Goal: Check status: Check status

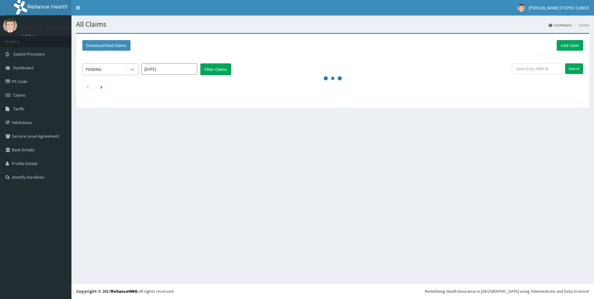
click at [131, 71] on icon at bounding box center [132, 69] width 6 height 6
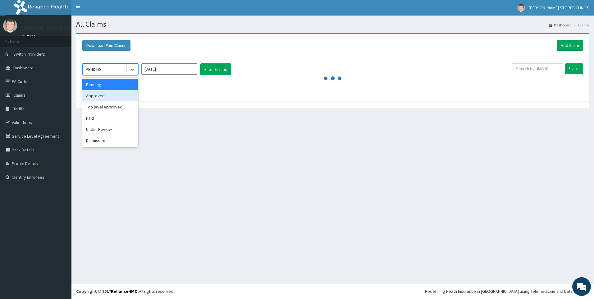
click at [99, 93] on div "Approved" at bounding box center [110, 95] width 56 height 11
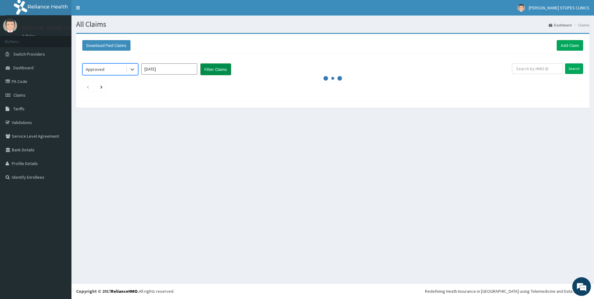
click at [218, 66] on button "Filter Claims" at bounding box center [215, 69] width 31 height 12
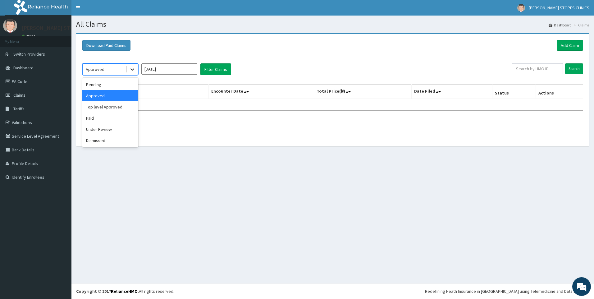
click at [130, 68] on icon at bounding box center [132, 69] width 6 height 6
click at [119, 110] on div "Top level Approved" at bounding box center [110, 106] width 56 height 11
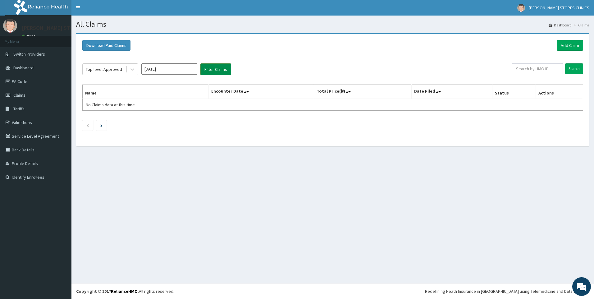
click at [223, 70] on button "Filter Claims" at bounding box center [215, 69] width 31 height 12
click at [128, 66] on div at bounding box center [132, 69] width 11 height 11
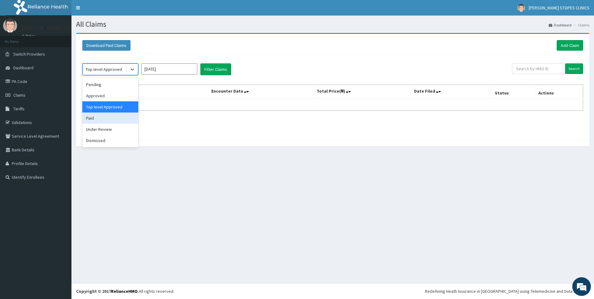
click at [102, 113] on div "Paid" at bounding box center [110, 117] width 56 height 11
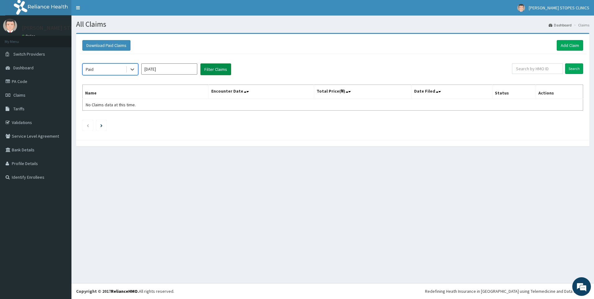
click at [216, 71] on button "Filter Claims" at bounding box center [215, 69] width 31 height 12
click at [134, 67] on icon at bounding box center [132, 69] width 6 height 6
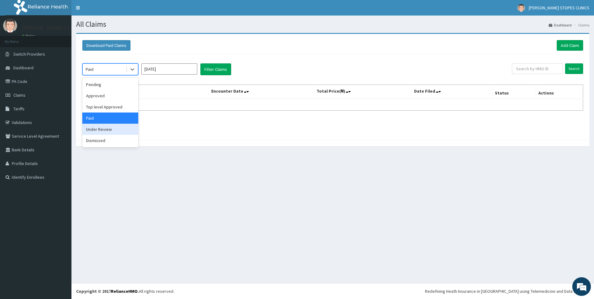
click at [104, 130] on div "Under Review" at bounding box center [110, 129] width 56 height 11
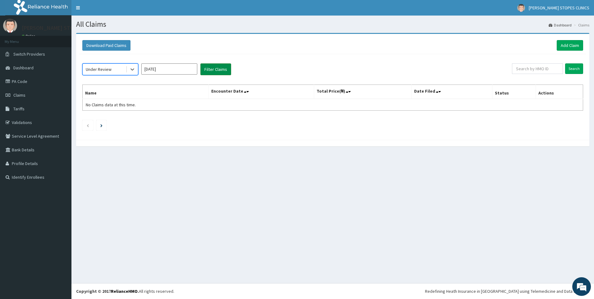
click at [217, 68] on button "Filter Claims" at bounding box center [215, 69] width 31 height 12
click at [136, 73] on div at bounding box center [132, 69] width 11 height 11
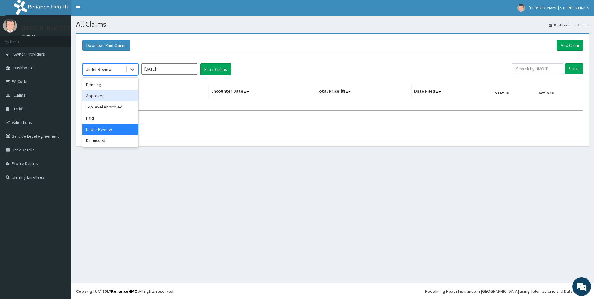
click at [113, 97] on div "Approved" at bounding box center [110, 95] width 56 height 11
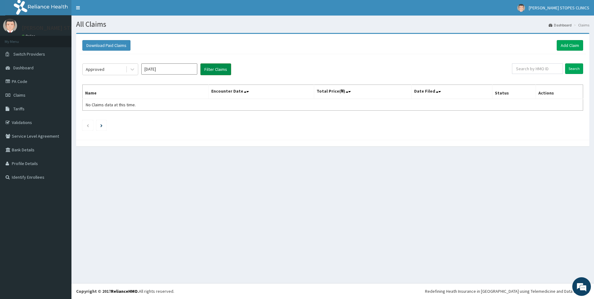
click at [219, 67] on button "Filter Claims" at bounding box center [215, 69] width 31 height 12
click at [217, 67] on button "Filter Claims" at bounding box center [215, 69] width 31 height 12
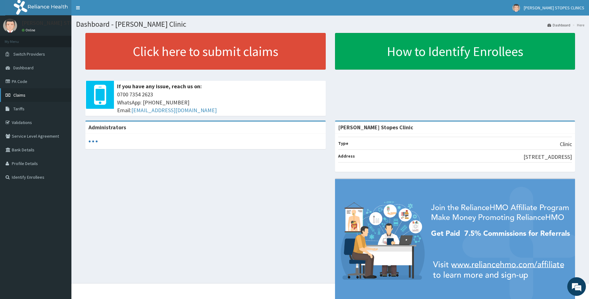
click at [19, 96] on span "Claims" at bounding box center [19, 95] width 12 height 6
click at [24, 91] on link "Claims" at bounding box center [35, 95] width 71 height 14
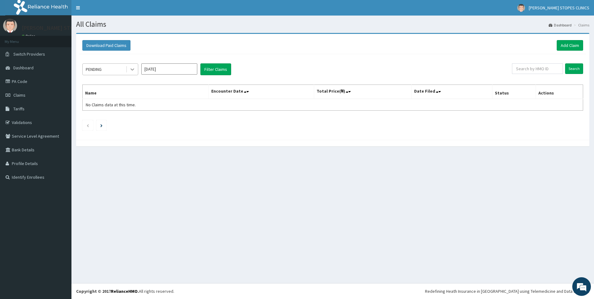
click at [133, 69] on icon at bounding box center [132, 70] width 4 height 2
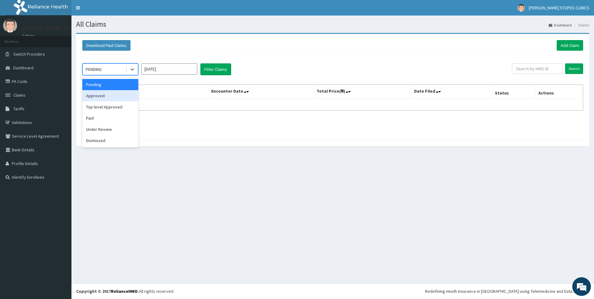
click at [108, 98] on div "Approved" at bounding box center [110, 95] width 56 height 11
click at [183, 72] on input "Aug 2025" at bounding box center [169, 68] width 56 height 11
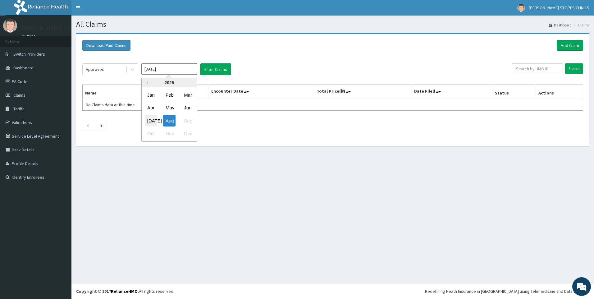
click at [148, 124] on div "Jul" at bounding box center [151, 120] width 12 height 11
type input "Jul 2025"
click at [213, 66] on button "Filter Claims" at bounding box center [215, 69] width 31 height 12
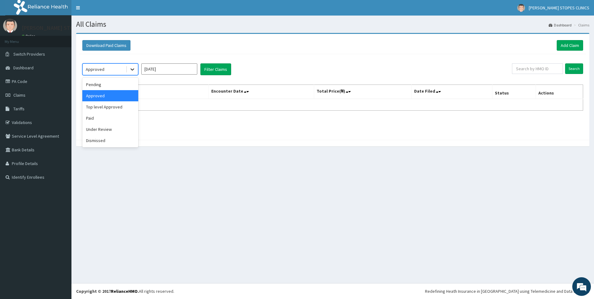
click at [132, 69] on icon at bounding box center [132, 70] width 4 height 2
click at [105, 108] on div "Top level Approved" at bounding box center [110, 106] width 56 height 11
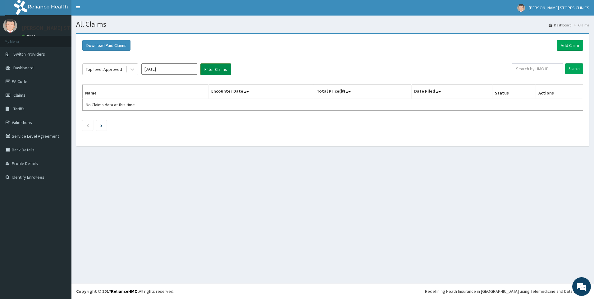
click at [206, 72] on button "Filter Claims" at bounding box center [215, 69] width 31 height 12
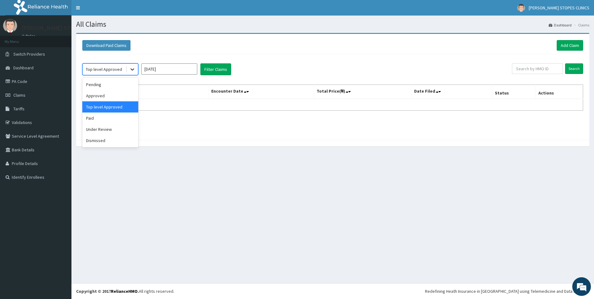
click at [133, 71] on icon at bounding box center [132, 69] width 6 height 6
click at [102, 138] on div "Dismissed" at bounding box center [110, 140] width 56 height 11
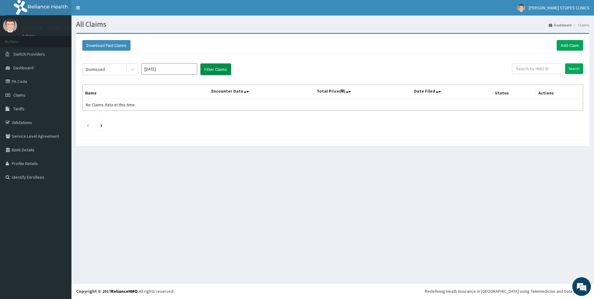
click at [214, 70] on button "Filter Claims" at bounding box center [215, 69] width 31 height 12
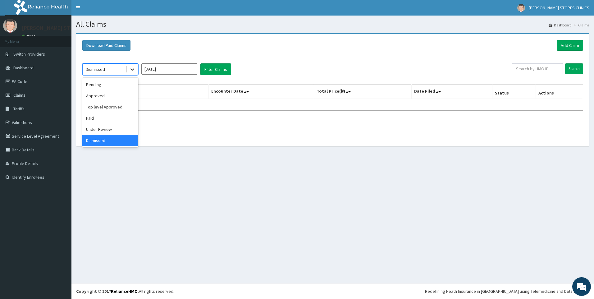
click at [133, 69] on icon at bounding box center [132, 69] width 6 height 6
click at [102, 129] on div "Under Review" at bounding box center [110, 129] width 56 height 11
click at [217, 69] on button "Filter Claims" at bounding box center [215, 69] width 31 height 12
click at [137, 71] on div at bounding box center [132, 69] width 11 height 11
click at [118, 115] on div "Paid" at bounding box center [110, 117] width 56 height 11
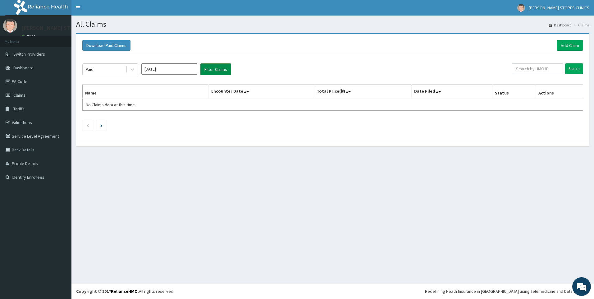
click at [218, 72] on button "Filter Claims" at bounding box center [215, 69] width 31 height 12
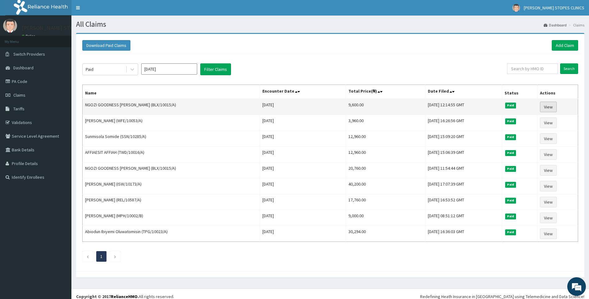
click at [545, 106] on link "View" at bounding box center [548, 107] width 17 height 11
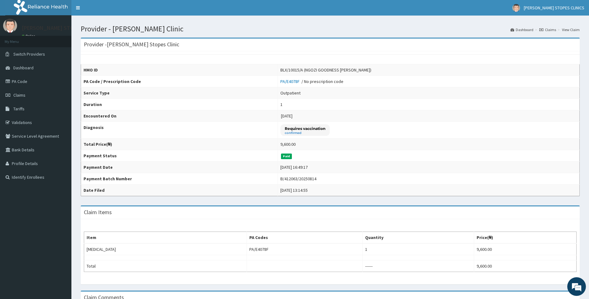
drag, startPoint x: 304, startPoint y: 81, endPoint x: 418, endPoint y: 103, distance: 115.9
click at [418, 103] on td "1" at bounding box center [429, 104] width 302 height 11
drag, startPoint x: 320, startPoint y: 81, endPoint x: 296, endPoint y: 85, distance: 23.5
click at [296, 85] on td "PA/E4078F / No prescription code" at bounding box center [429, 81] width 302 height 11
copy link "PA/E4078F"
